Goal: Transaction & Acquisition: Obtain resource

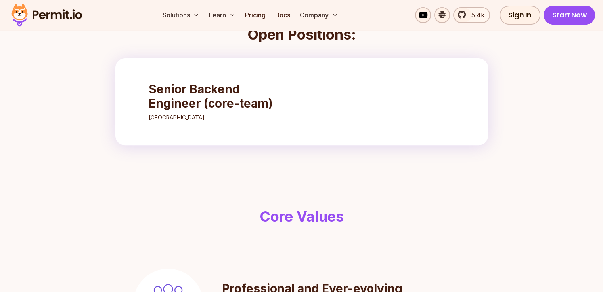
scroll to position [238, 0]
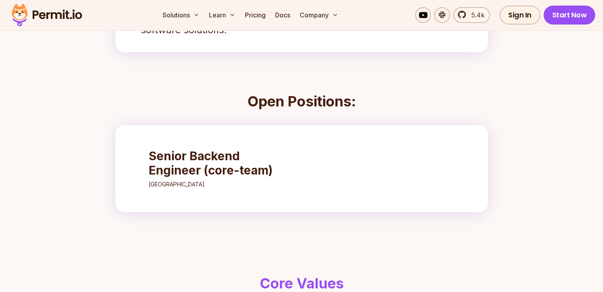
click at [215, 166] on h3 "Senior Backend Engineer (core-team)" at bounding box center [219, 163] width 140 height 29
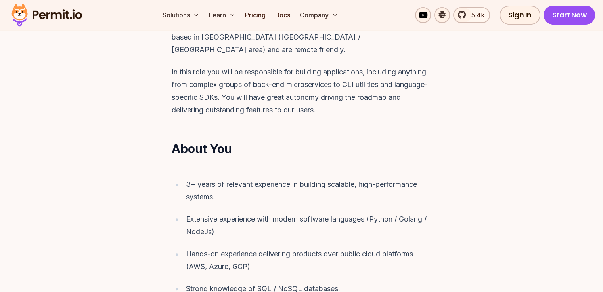
scroll to position [396, 0]
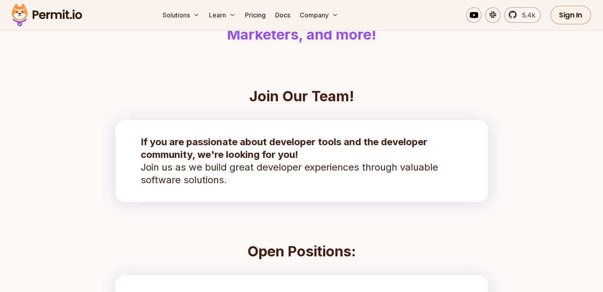
scroll to position [79, 0]
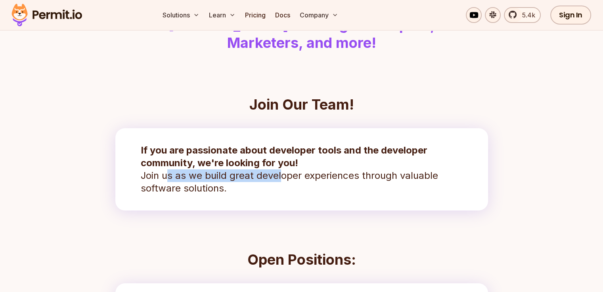
drag, startPoint x: 275, startPoint y: 170, endPoint x: 170, endPoint y: 176, distance: 104.8
click at [170, 176] on p "If you are passionate about developer tools and the developer community, we're …" at bounding box center [302, 169] width 322 height 51
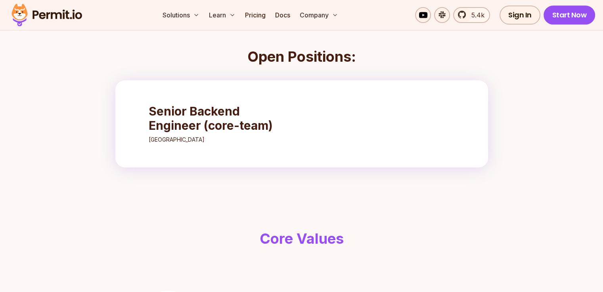
scroll to position [317, 0]
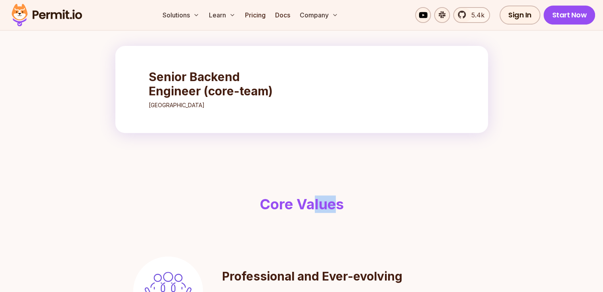
drag, startPoint x: 311, startPoint y: 205, endPoint x: 331, endPoint y: 203, distance: 20.7
click at [331, 203] on h2 "Core Values" at bounding box center [302, 205] width 406 height 16
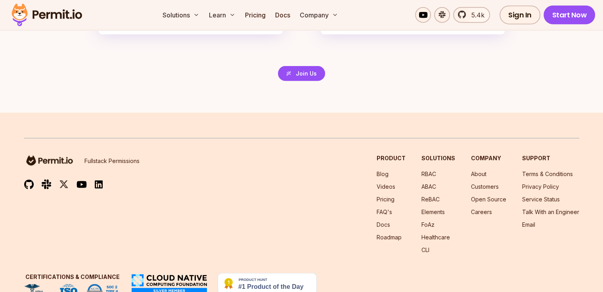
scroll to position [1921, 0]
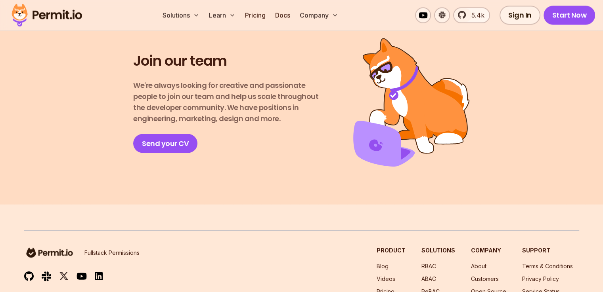
scroll to position [1347, 0]
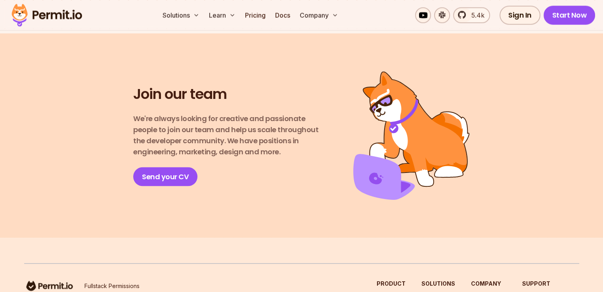
click at [185, 167] on link "Send your CV" at bounding box center [165, 176] width 64 height 19
click at [166, 167] on link "Send your CV" at bounding box center [165, 176] width 64 height 19
